Goal: Transaction & Acquisition: Purchase product/service

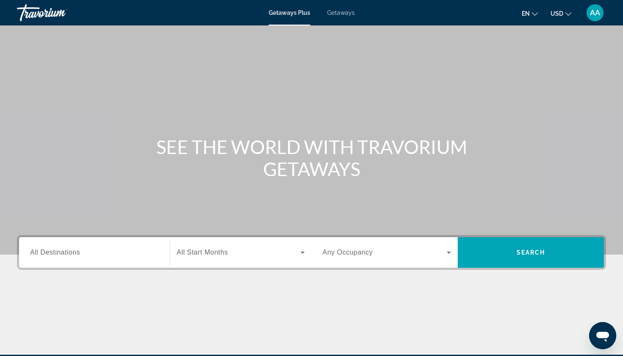
click at [71, 261] on div "Search widget" at bounding box center [94, 252] width 128 height 24
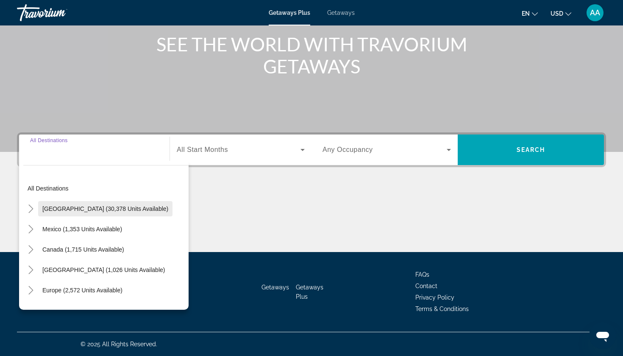
click at [77, 207] on span "United States (30,378 units available)" at bounding box center [105, 208] width 126 height 7
type input "**********"
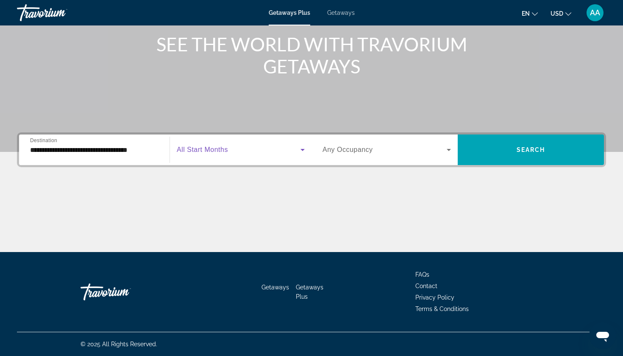
click at [300, 149] on icon "Search widget" at bounding box center [302, 150] width 10 height 10
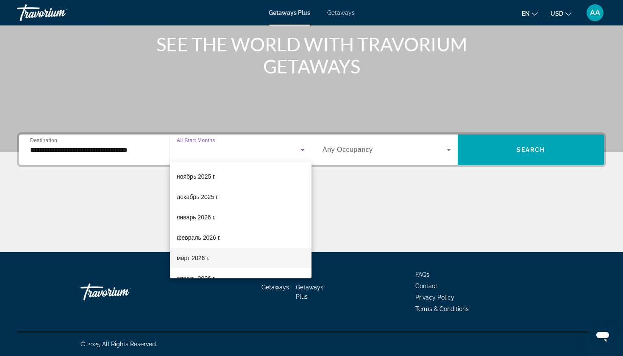
scroll to position [59, 0]
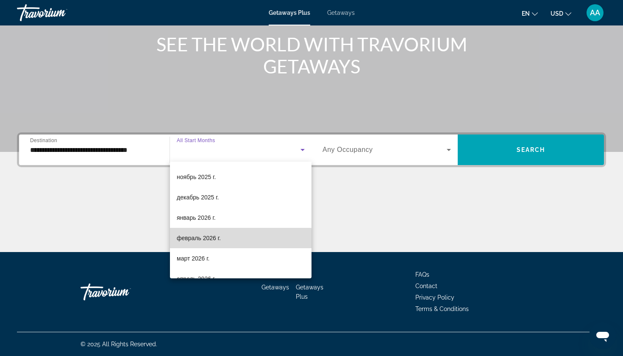
click at [212, 239] on span "февраль 2026 г." at bounding box center [199, 238] width 44 height 10
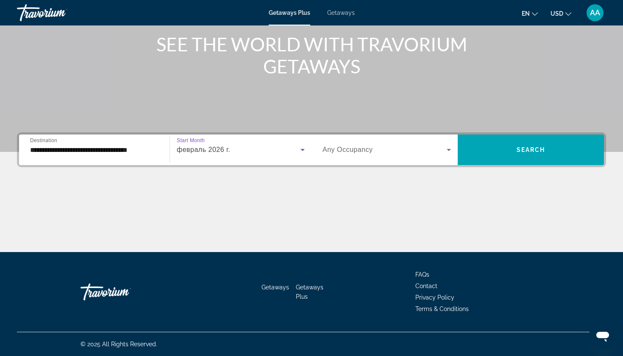
click at [448, 147] on icon "Search widget" at bounding box center [449, 150] width 10 height 10
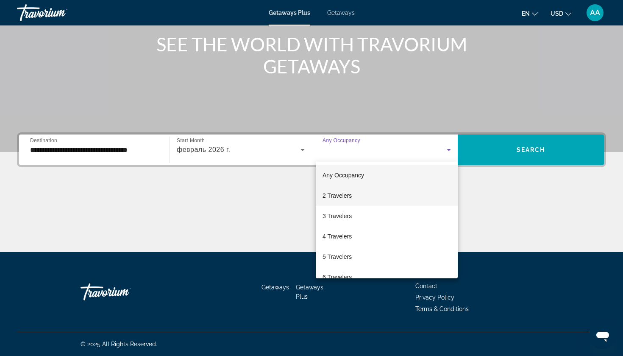
click at [346, 193] on span "2 Travelers" at bounding box center [336, 195] width 29 height 10
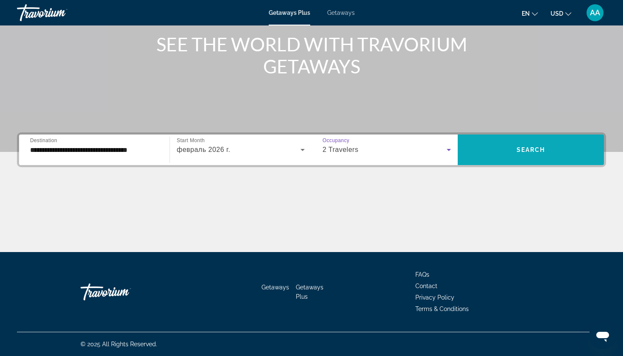
click at [507, 149] on span "Search widget" at bounding box center [531, 149] width 146 height 20
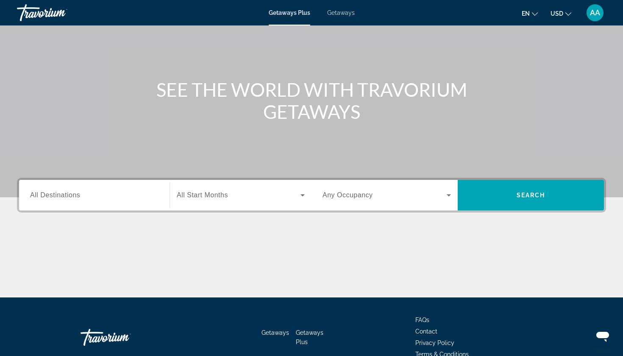
scroll to position [59, 0]
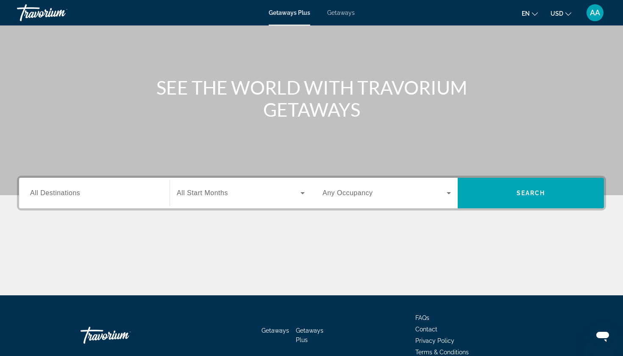
click at [132, 185] on div "Search widget" at bounding box center [94, 193] width 128 height 24
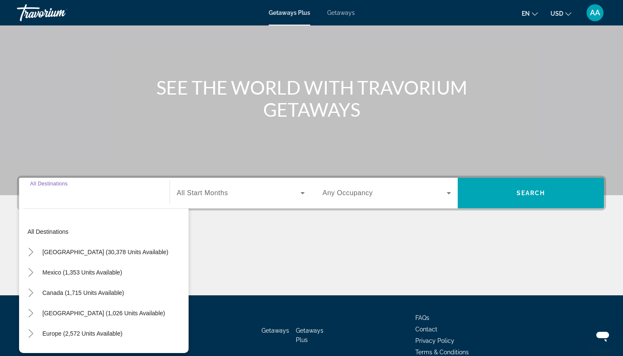
scroll to position [103, 0]
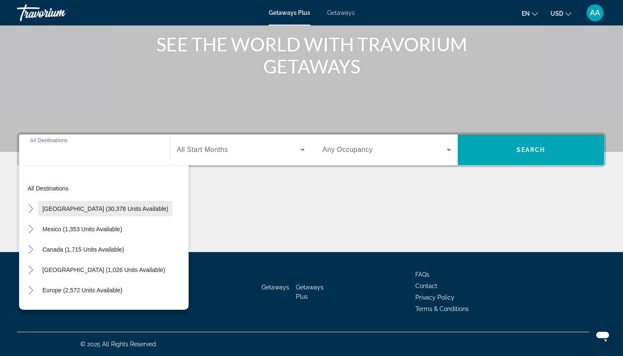
click at [116, 210] on span "United States (30,378 units available)" at bounding box center [105, 208] width 126 height 7
type input "**********"
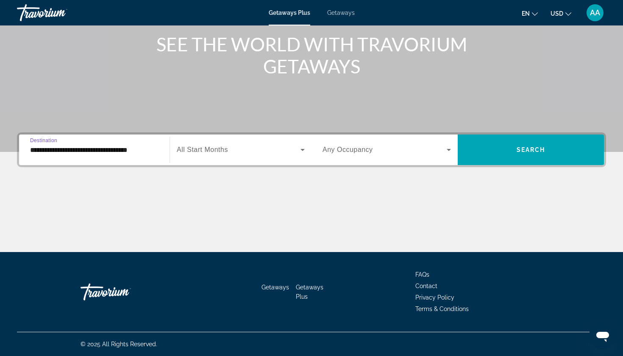
click at [253, 152] on span "Search widget" at bounding box center [239, 150] width 124 height 10
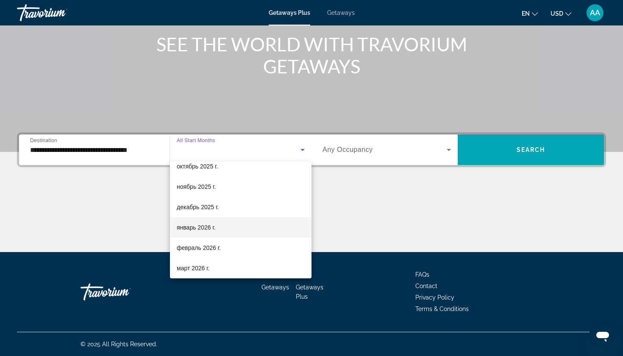
scroll to position [51, 0]
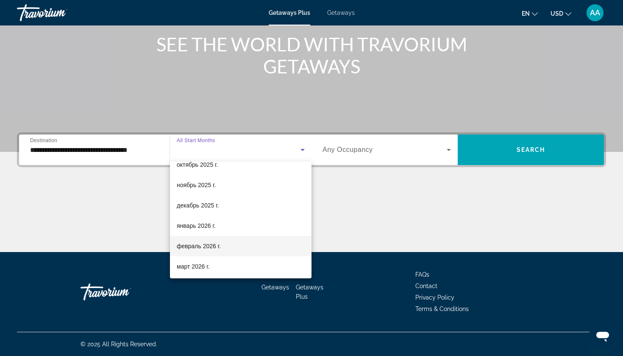
click at [228, 250] on mat-option "февраль 2026 г." at bounding box center [241, 246] width 142 height 20
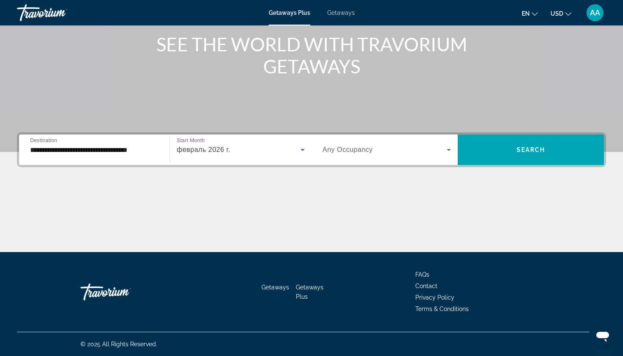
click at [451, 148] on icon "Search widget" at bounding box center [449, 150] width 10 height 10
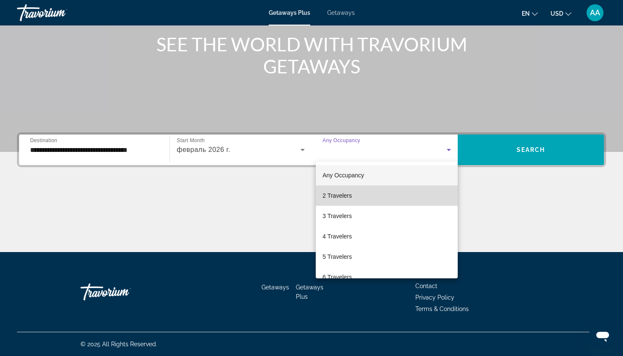
click at [358, 188] on mat-option "2 Travelers" at bounding box center [387, 195] width 142 height 20
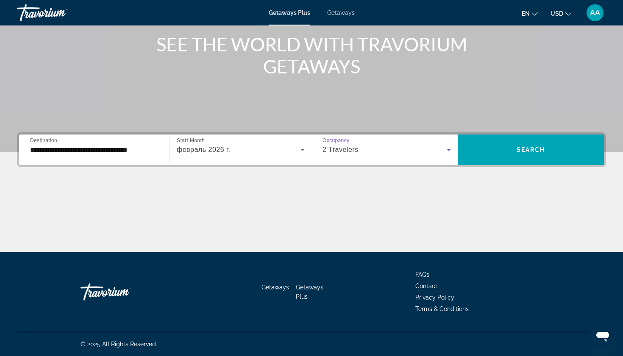
click at [514, 165] on div "**********" at bounding box center [311, 149] width 589 height 35
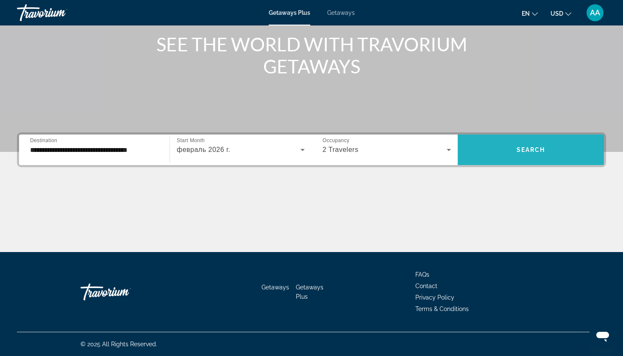
click at [508, 156] on span "Search widget" at bounding box center [531, 149] width 146 height 20
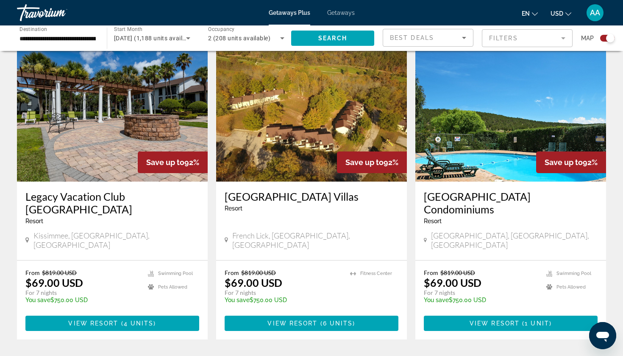
scroll to position [918, 0]
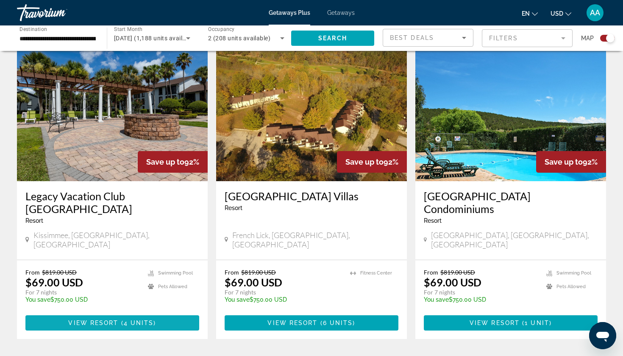
click at [104, 319] on span "View Resort" at bounding box center [93, 322] width 50 height 7
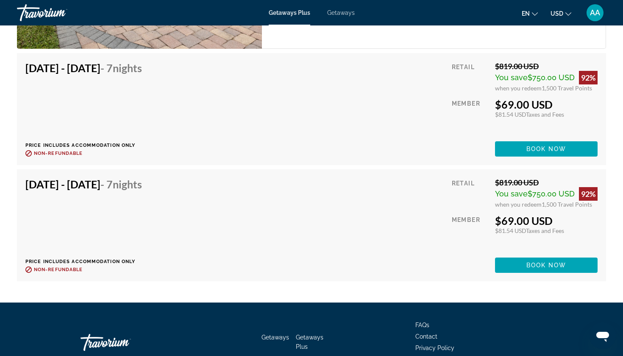
scroll to position [1748, 0]
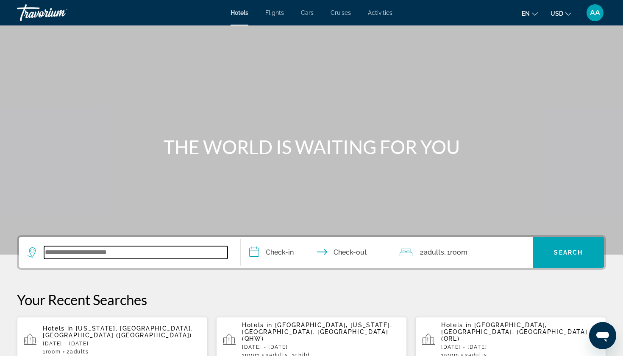
click at [61, 257] on input "Search widget" at bounding box center [135, 252] width 183 height 13
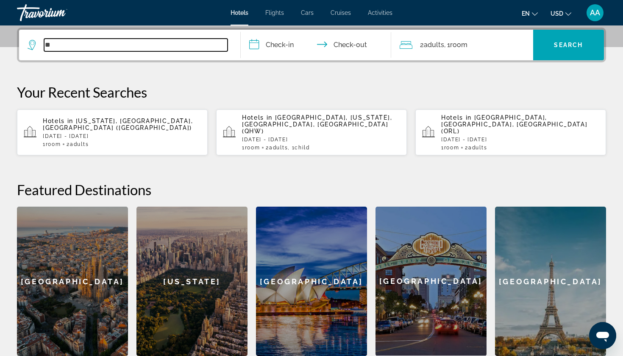
type input "*"
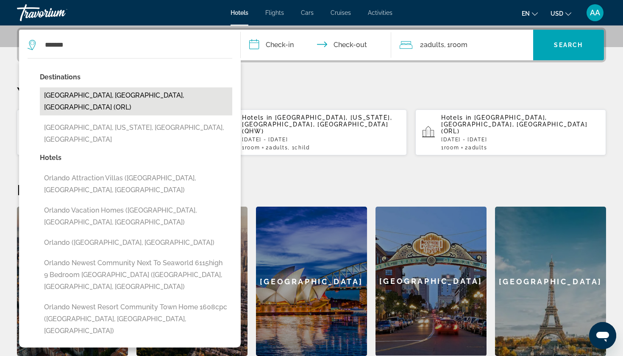
click at [106, 95] on button "[GEOGRAPHIC_DATA], [GEOGRAPHIC_DATA], [GEOGRAPHIC_DATA] (ORL)" at bounding box center [136, 101] width 192 height 28
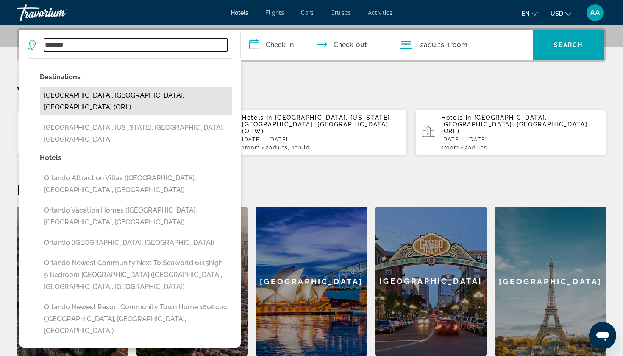
type input "**********"
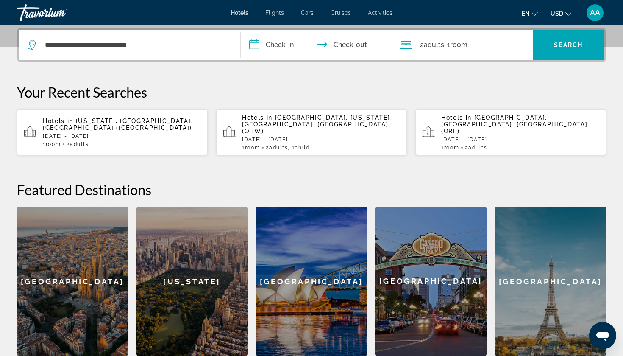
click at [281, 49] on input "**********" at bounding box center [318, 46] width 154 height 33
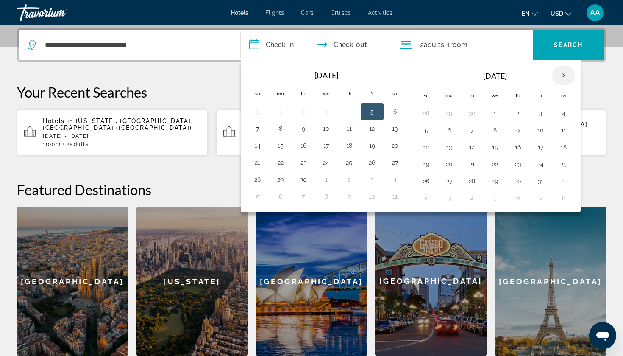
click at [566, 72] on th "Next month" at bounding box center [563, 75] width 23 height 19
click at [564, 76] on th "Next month" at bounding box center [563, 75] width 23 height 19
click at [536, 183] on button "27" at bounding box center [541, 181] width 14 height 12
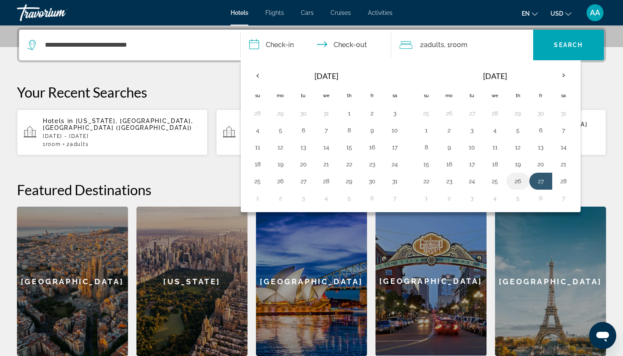
click at [514, 183] on button "26" at bounding box center [518, 181] width 14 height 12
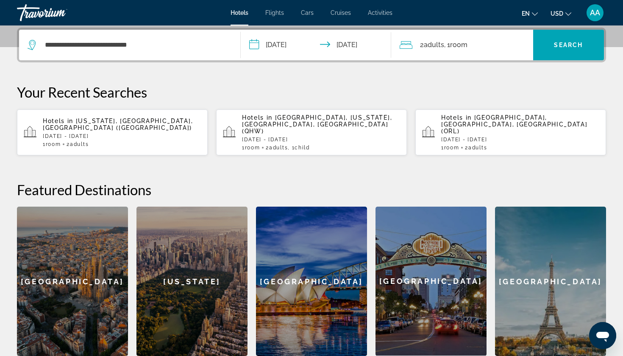
click at [303, 47] on input "**********" at bounding box center [318, 46] width 154 height 33
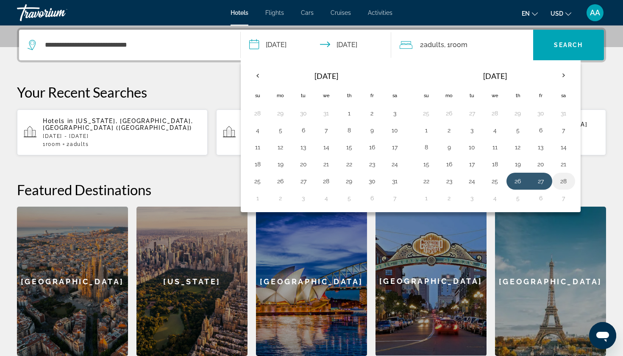
click at [563, 180] on button "28" at bounding box center [564, 181] width 14 height 12
click at [514, 181] on button "26" at bounding box center [518, 181] width 14 height 12
type input "**********"
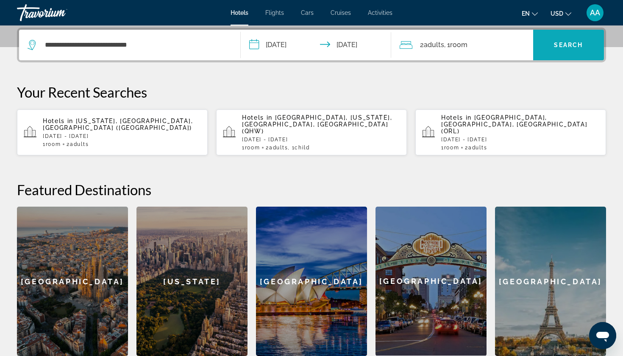
click at [565, 52] on span "Search widget" at bounding box center [568, 45] width 71 height 20
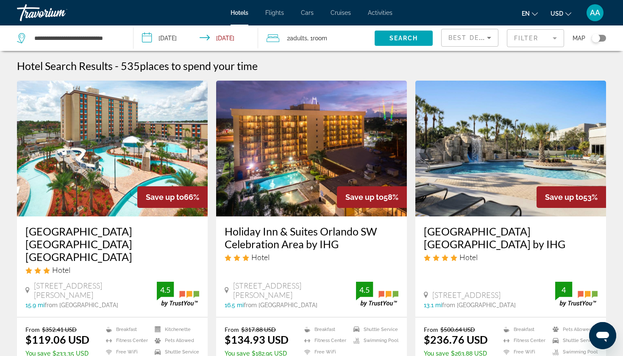
click at [117, 172] on img "Main content" at bounding box center [112, 149] width 191 height 136
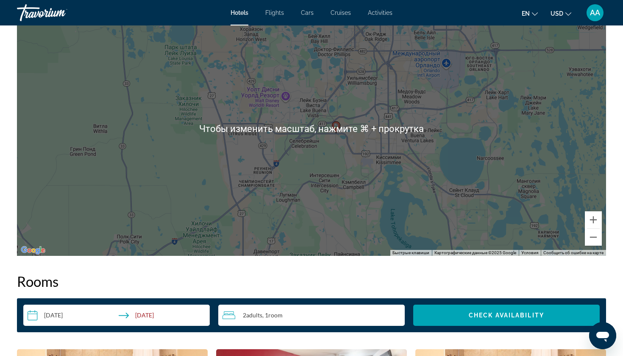
scroll to position [835, 0]
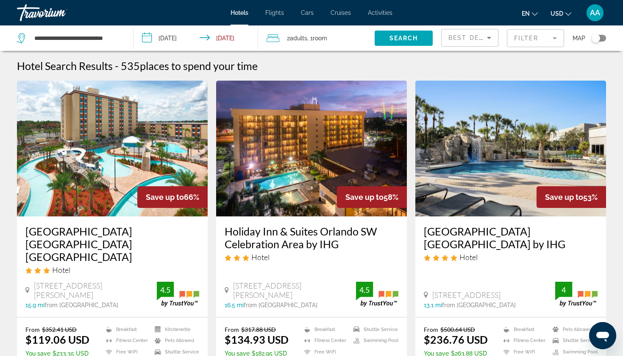
click at [308, 185] on img "Main content" at bounding box center [311, 149] width 191 height 136
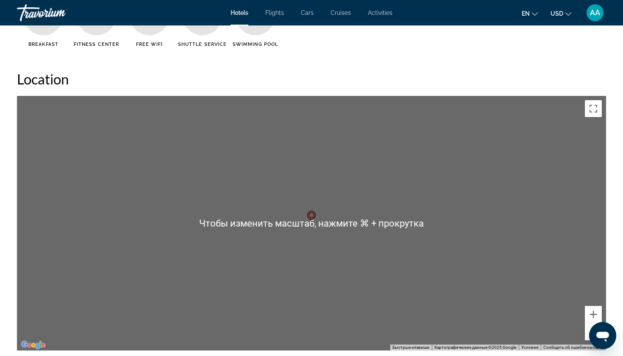
scroll to position [757, 0]
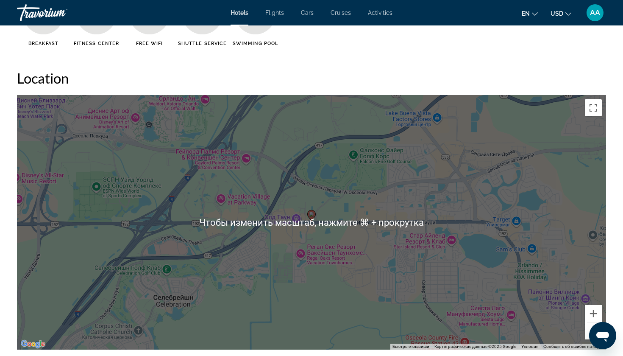
click at [323, 226] on div "Чтобы активировать перетаскивание с помощью клавиатуры, нажмите Alt + Ввод. Пос…" at bounding box center [311, 222] width 589 height 254
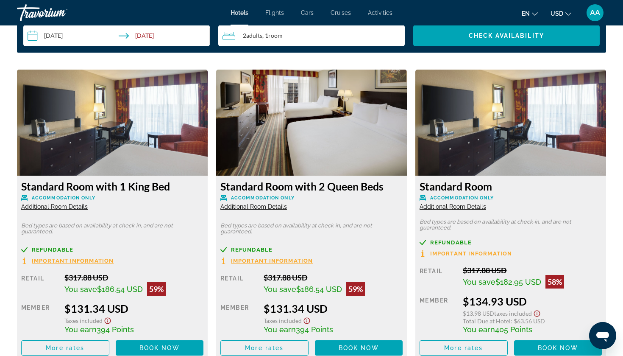
scroll to position [1127, 0]
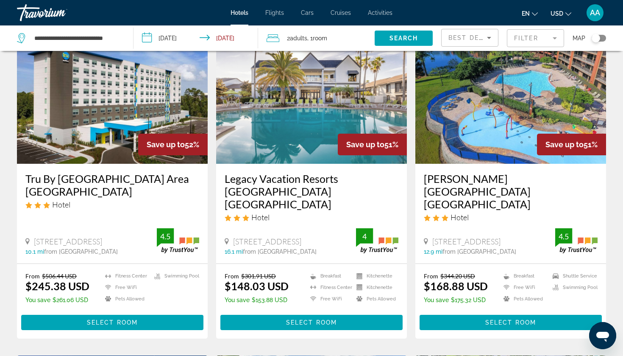
scroll to position [381, 0]
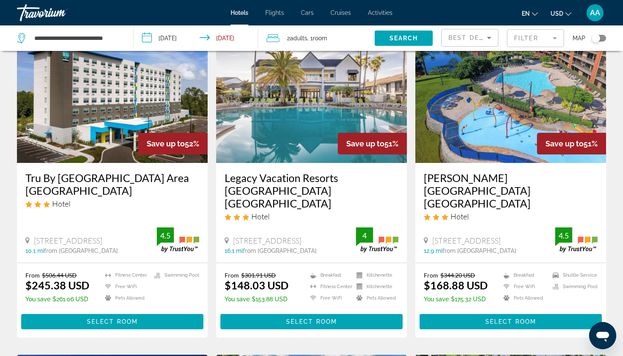
click at [295, 113] on img "Main content" at bounding box center [311, 95] width 191 height 136
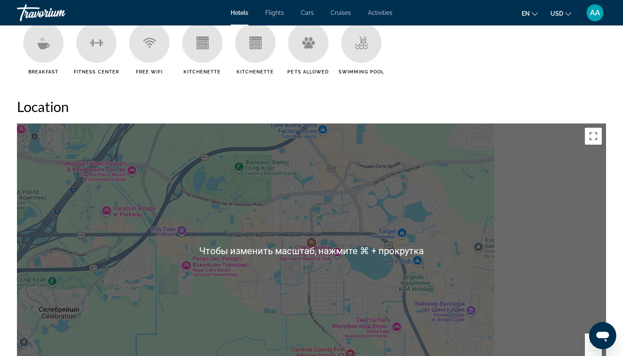
scroll to position [729, 0]
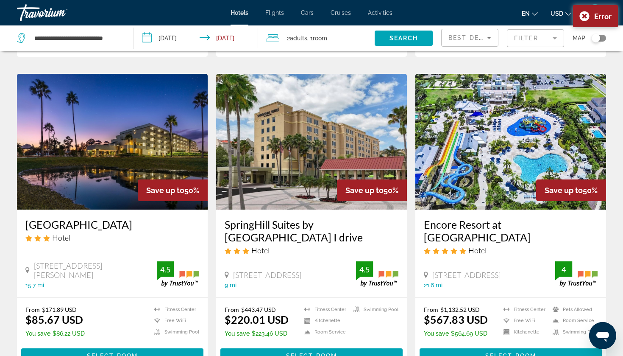
scroll to position [663, 0]
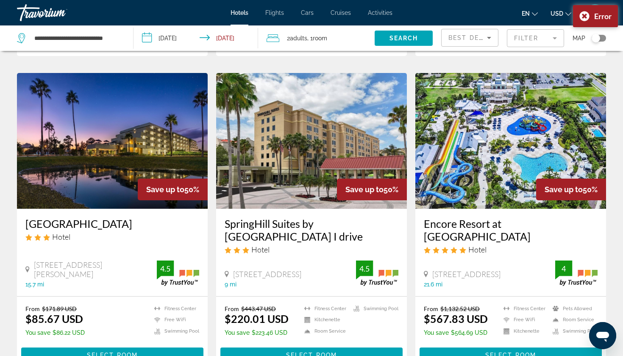
click at [109, 143] on img "Main content" at bounding box center [112, 141] width 191 height 136
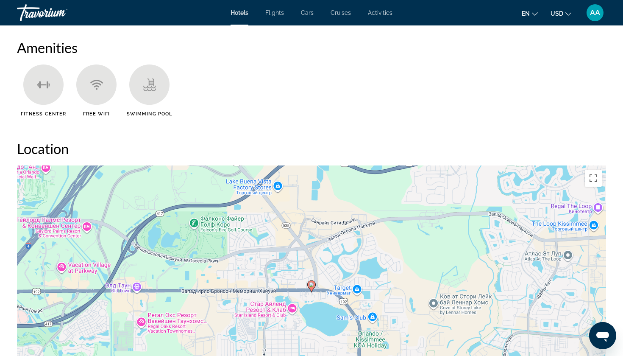
scroll to position [649, 0]
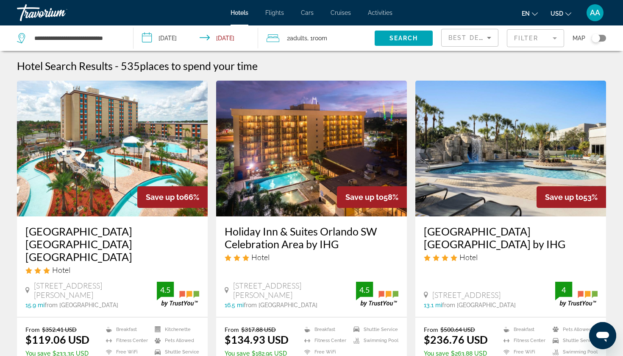
click at [125, 35] on app-destination-search "**********" at bounding box center [66, 37] width 133 height 25
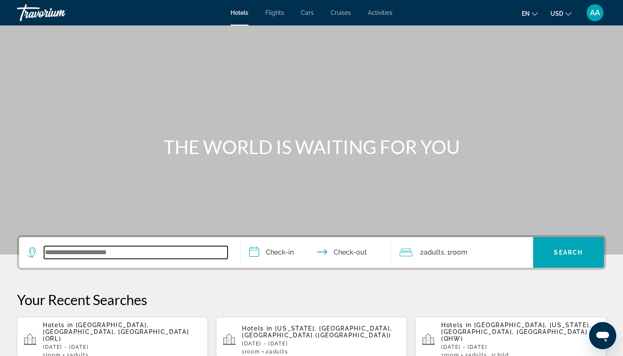
click at [73, 254] on input "Search widget" at bounding box center [135, 252] width 183 height 13
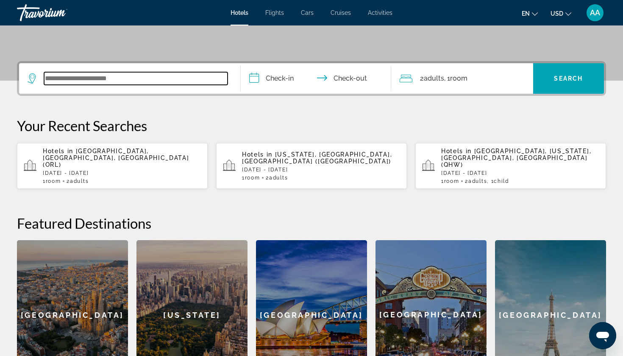
scroll to position [207, 0]
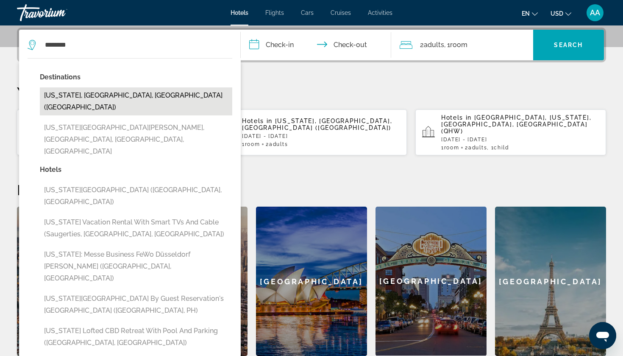
click at [105, 96] on button "[US_STATE], [GEOGRAPHIC_DATA], [GEOGRAPHIC_DATA] ([GEOGRAPHIC_DATA])" at bounding box center [136, 101] width 192 height 28
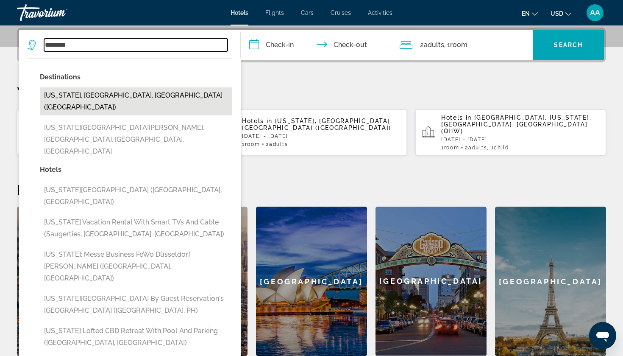
type input "**********"
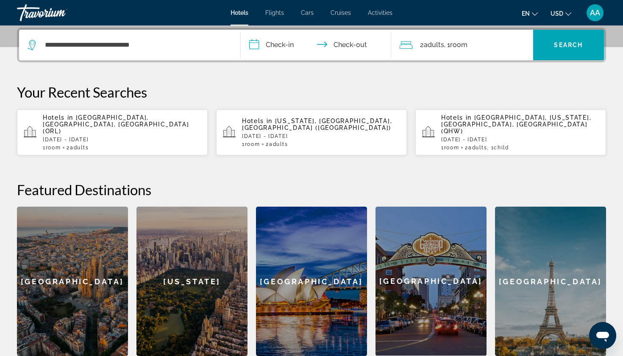
click at [292, 39] on input "**********" at bounding box center [318, 46] width 154 height 33
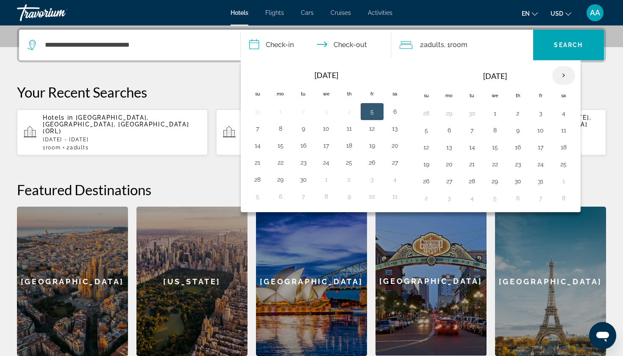
click at [564, 72] on th "Next month" at bounding box center [563, 75] width 23 height 19
click at [476, 129] on button "4" at bounding box center [472, 130] width 14 height 12
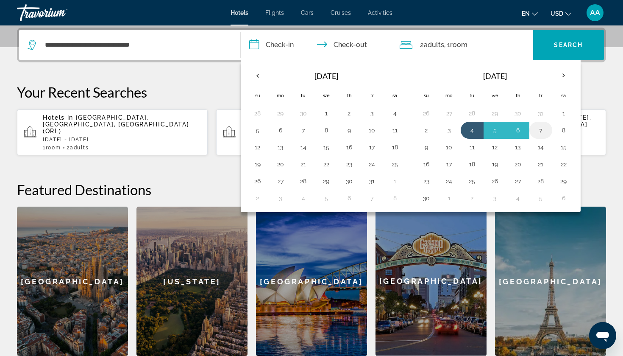
click at [540, 130] on button "7" at bounding box center [541, 130] width 14 height 12
type input "**********"
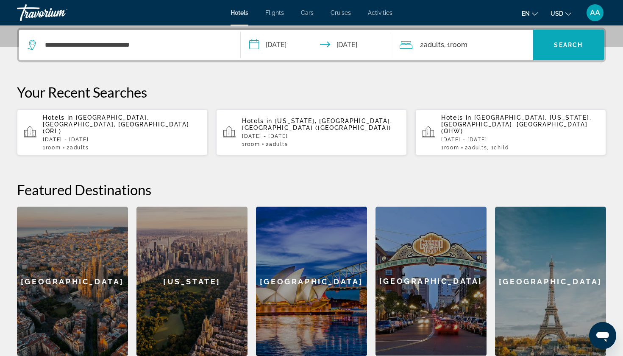
click at [575, 46] on span "Search" at bounding box center [568, 45] width 29 height 7
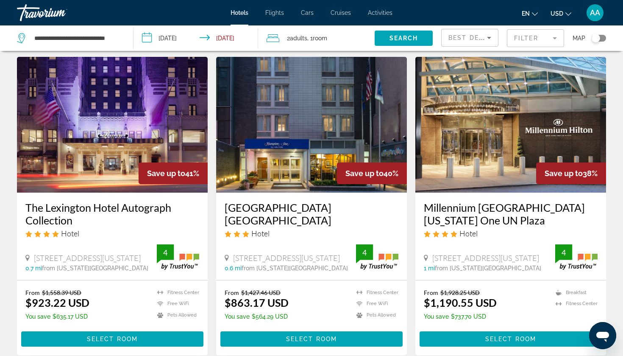
scroll to position [323, 0]
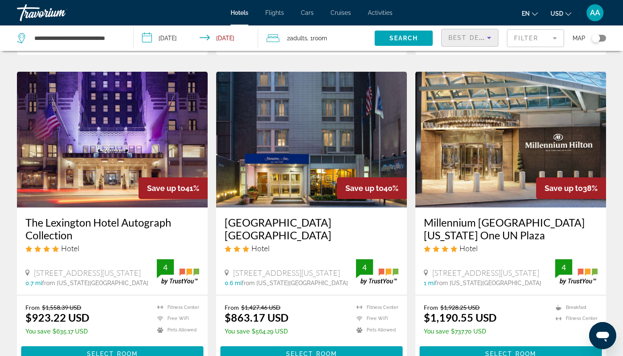
click at [489, 36] on icon "Sort by" at bounding box center [489, 38] width 10 height 10
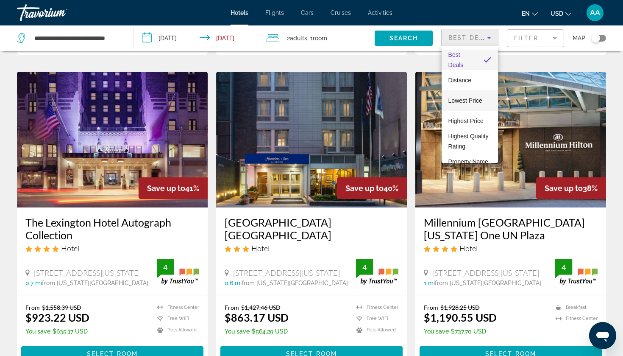
click at [463, 100] on span "Lowest Price" at bounding box center [465, 100] width 34 height 7
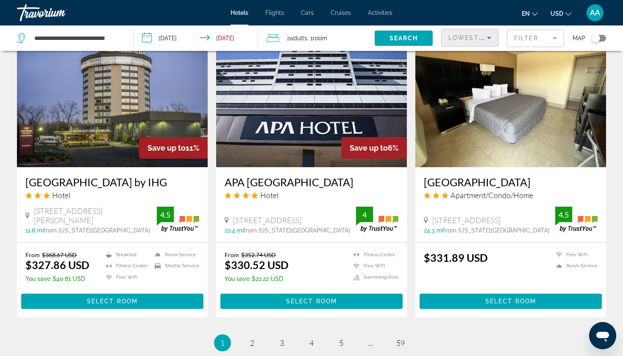
scroll to position [1033, 0]
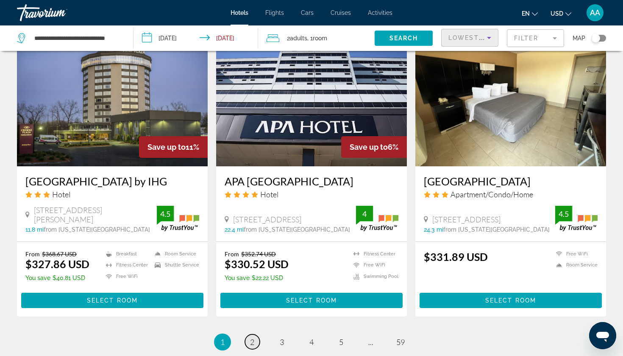
click at [253, 337] on span "2" at bounding box center [252, 341] width 4 height 9
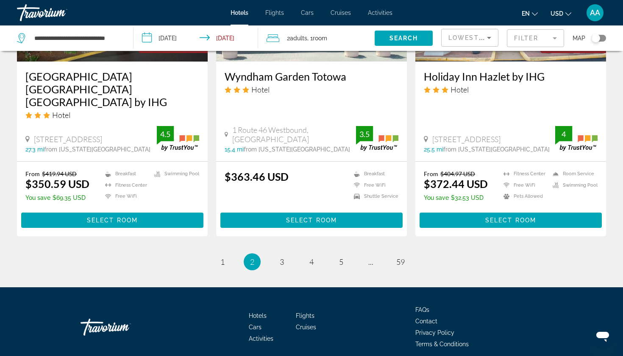
scroll to position [1121, 0]
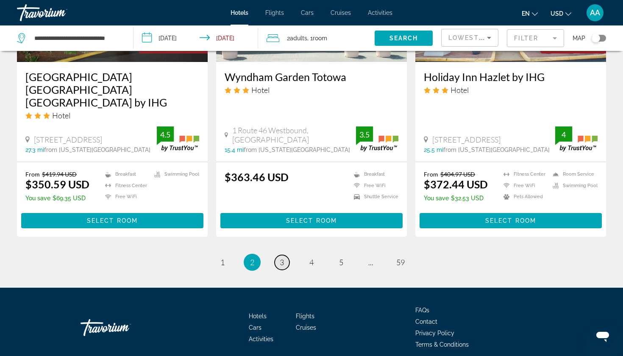
click at [283, 257] on span "3" at bounding box center [282, 261] width 4 height 9
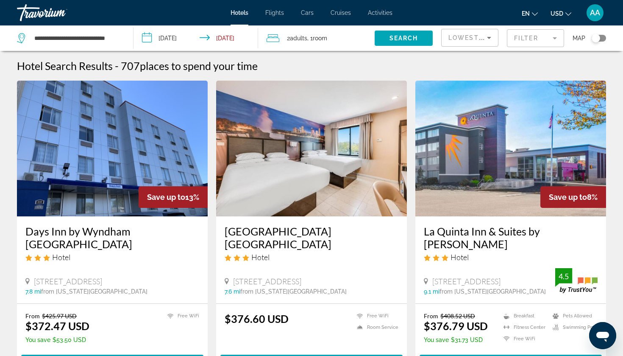
click at [235, 35] on input "**********" at bounding box center [197, 39] width 128 height 28
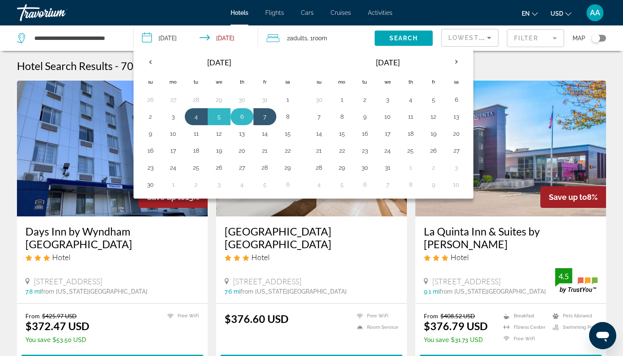
click at [247, 117] on button "6" at bounding box center [242, 117] width 14 height 12
click at [192, 116] on button "4" at bounding box center [196, 117] width 14 height 12
type input "**********"
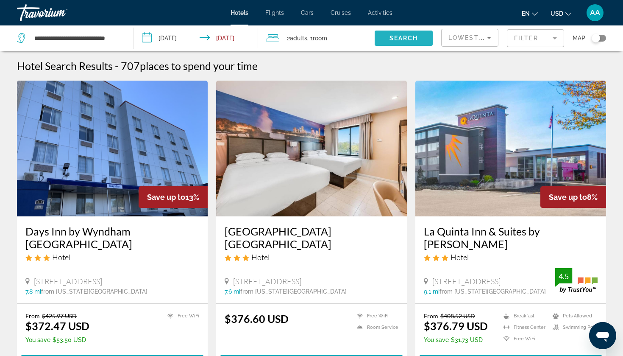
click at [395, 38] on span "Search" at bounding box center [403, 38] width 29 height 7
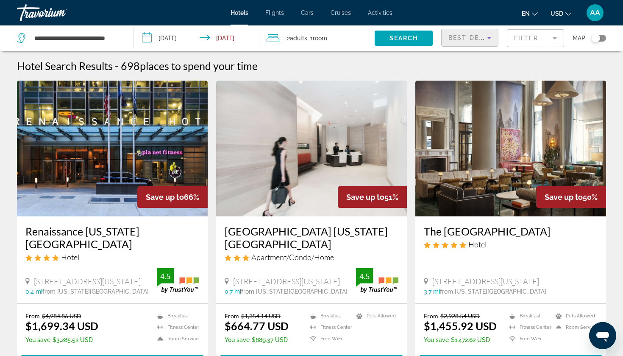
click at [490, 39] on icon "Sort by" at bounding box center [489, 38] width 10 height 10
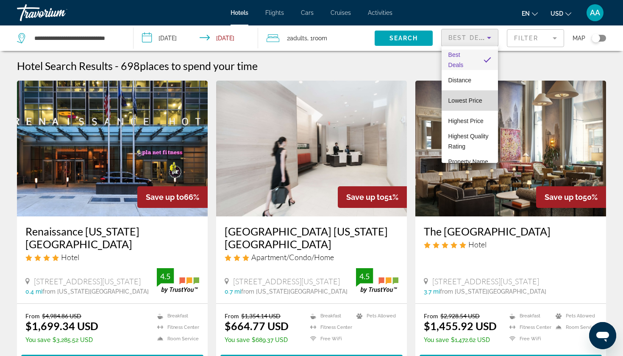
click at [468, 102] on span "Lowest Price" at bounding box center [465, 100] width 34 height 7
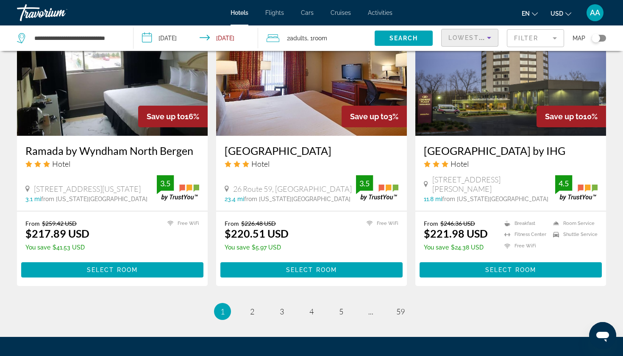
scroll to position [1062, 0]
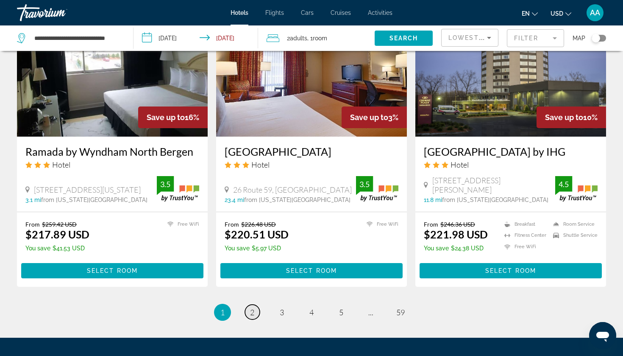
click at [253, 307] on span "2" at bounding box center [252, 311] width 4 height 9
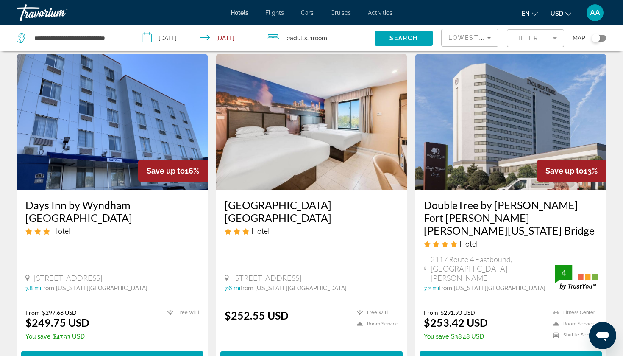
scroll to position [970, 0]
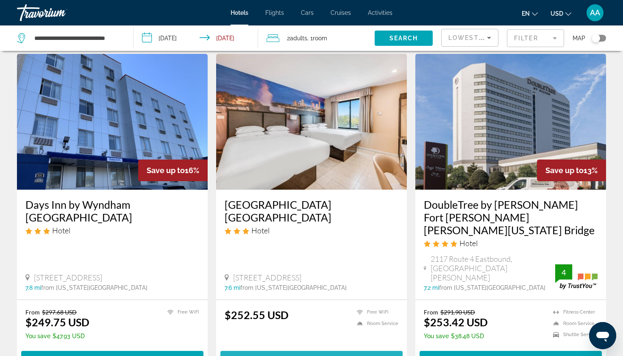
click at [299, 355] on span "Select Room" at bounding box center [311, 358] width 51 height 7
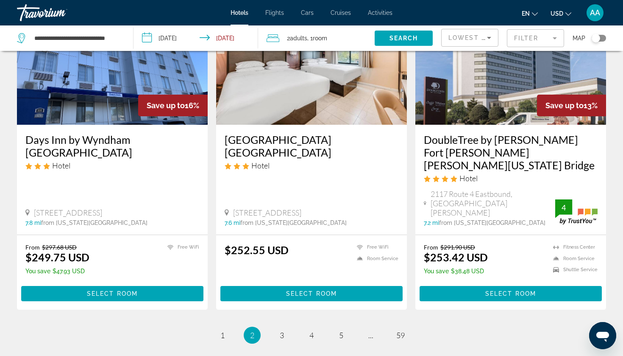
scroll to position [1036, 0]
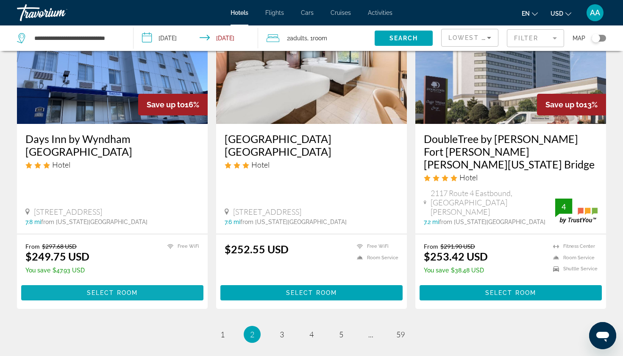
click at [103, 289] on span "Select Room" at bounding box center [112, 292] width 51 height 7
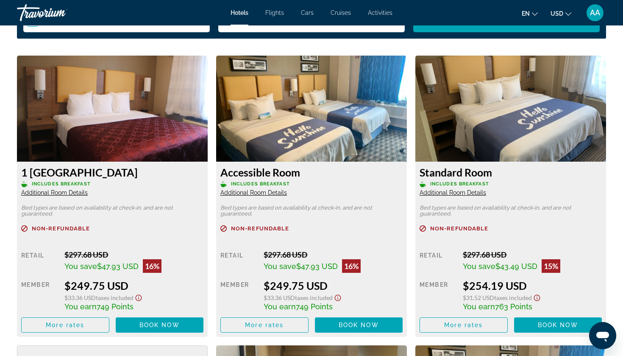
scroll to position [1146, 0]
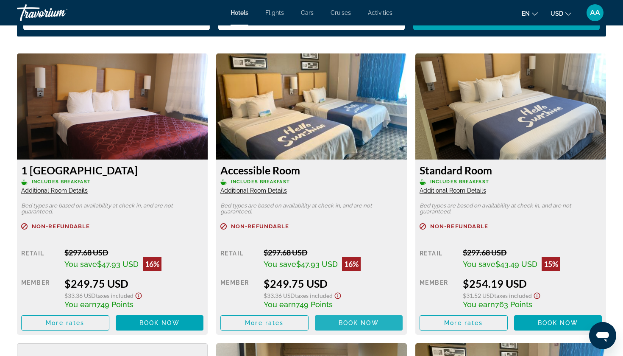
click at [351, 322] on span "Book now" at bounding box center [359, 322] width 40 height 7
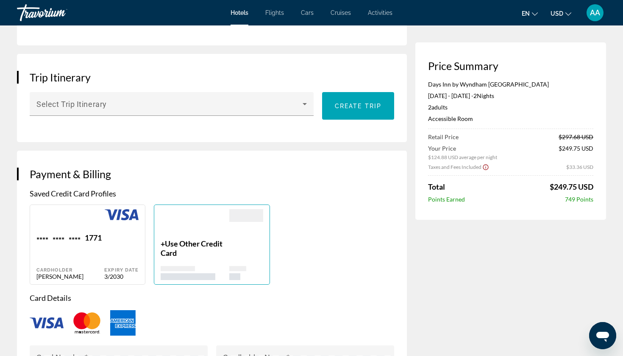
scroll to position [495, 0]
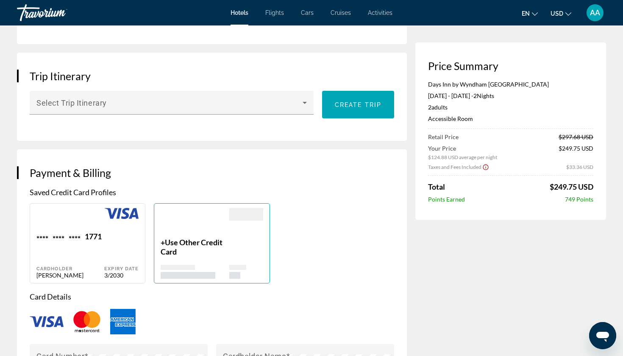
click at [91, 233] on div "1771" at bounding box center [93, 236] width 17 height 11
type input "****"
type input "*********"
type input "**********"
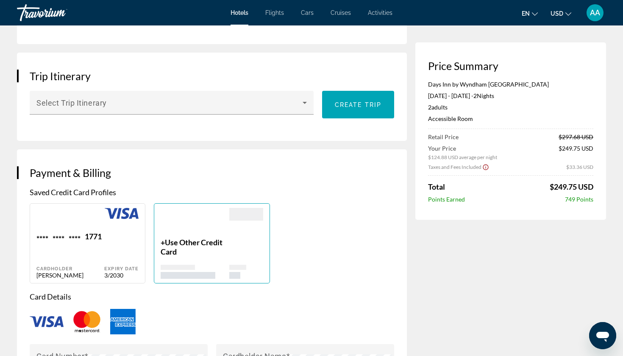
type input "*********"
type input "*****"
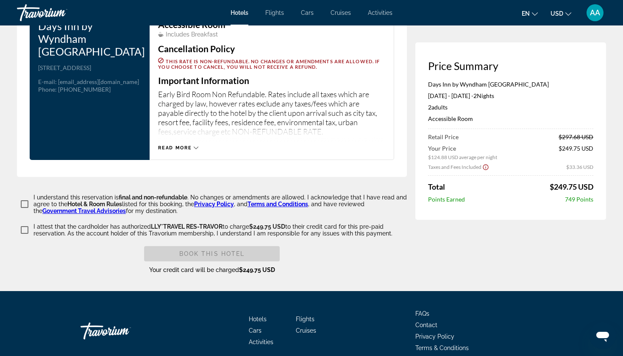
scroll to position [1112, 0]
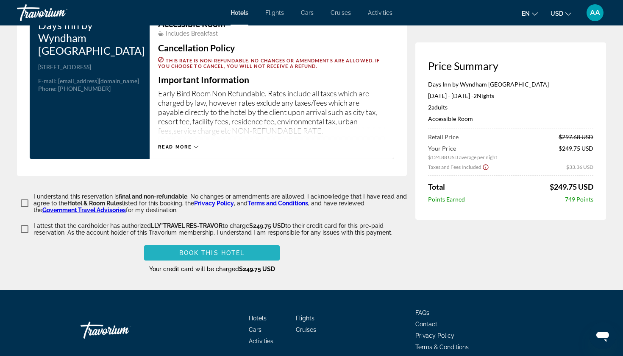
click at [212, 249] on span "Book this hotel" at bounding box center [212, 252] width 66 height 7
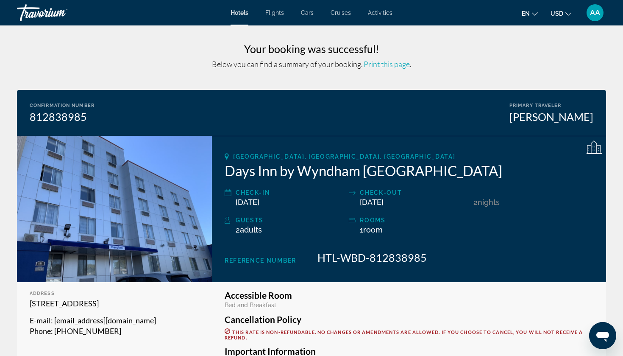
scroll to position [6, 0]
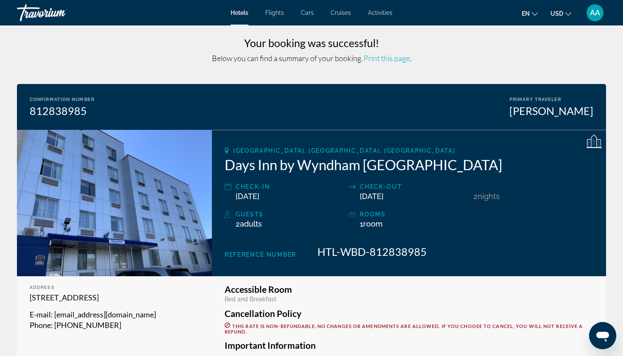
click at [378, 60] on span "Print this page" at bounding box center [387, 57] width 46 height 9
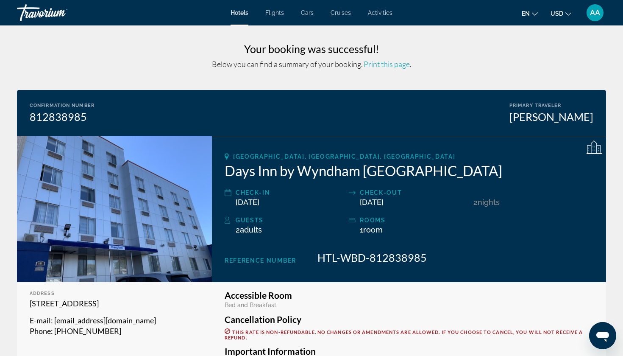
scroll to position [0, 0]
click at [392, 63] on span "Print this page" at bounding box center [387, 63] width 46 height 9
click at [395, 61] on span "Print this page" at bounding box center [387, 63] width 46 height 9
click at [393, 66] on span "Print this page" at bounding box center [387, 63] width 46 height 9
click at [384, 61] on span "Print this page" at bounding box center [387, 63] width 46 height 9
